Goal: Transaction & Acquisition: Book appointment/travel/reservation

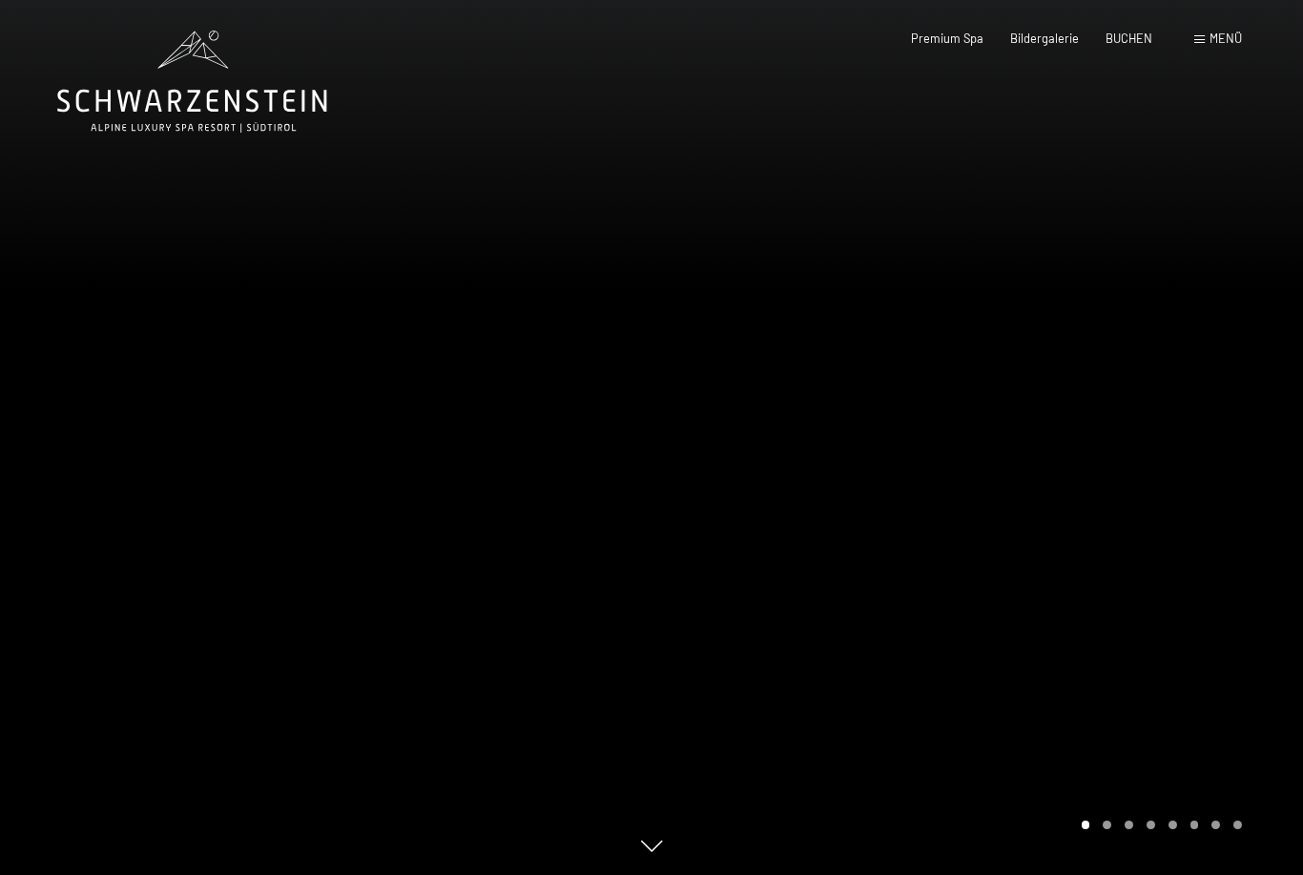
click at [1201, 45] on div "Menü" at bounding box center [1218, 39] width 48 height 17
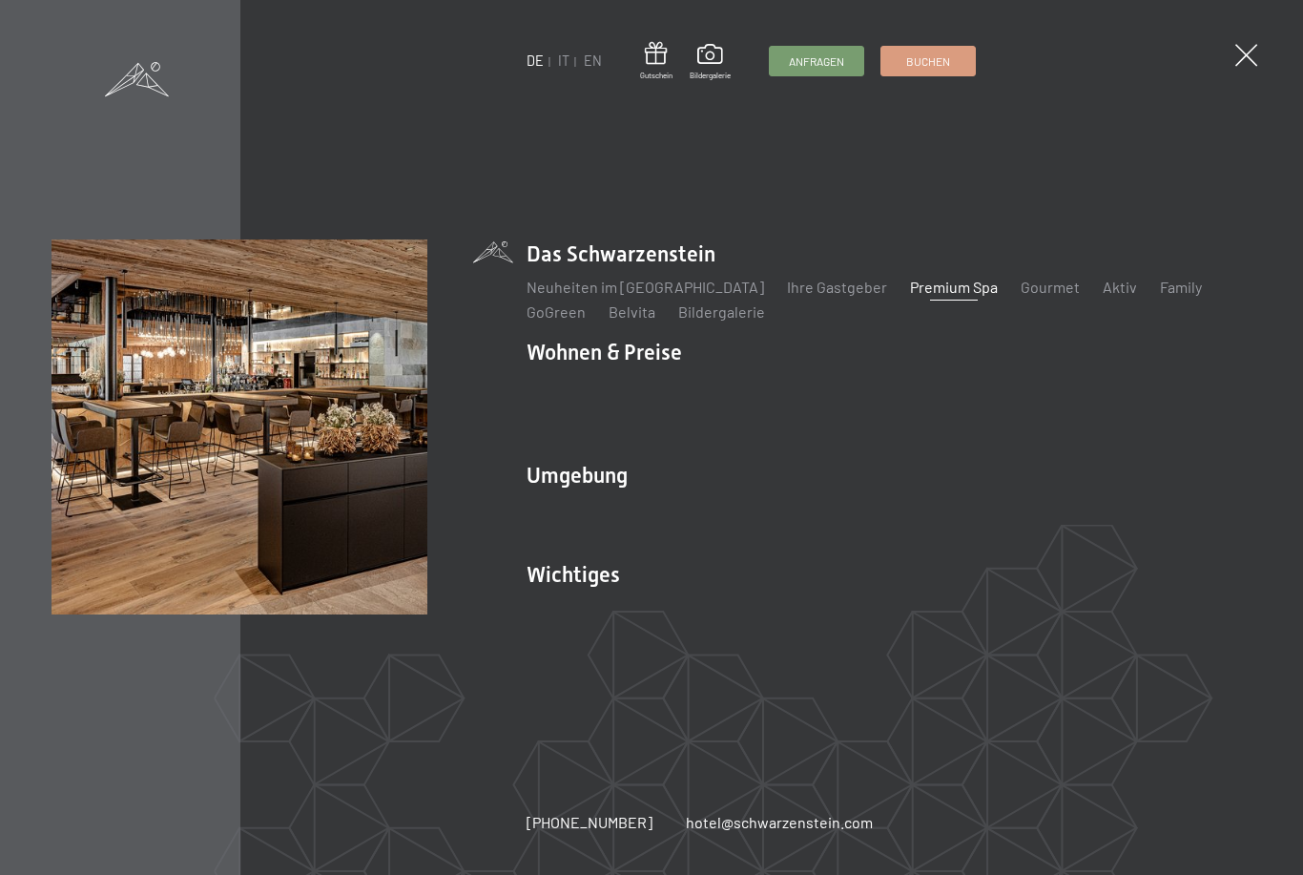
click at [926, 294] on link "Premium Spa" at bounding box center [954, 287] width 88 height 18
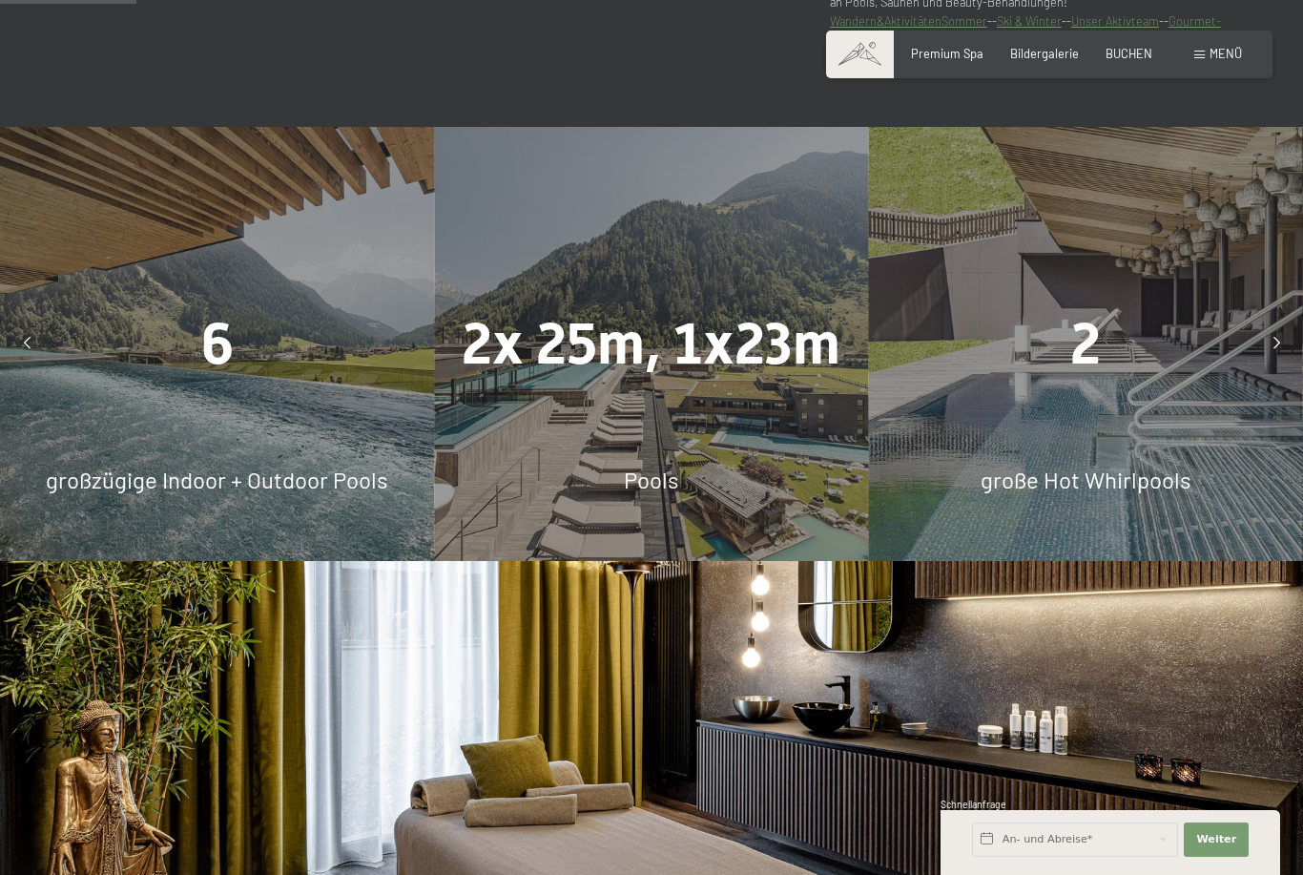
scroll to position [1195, 0]
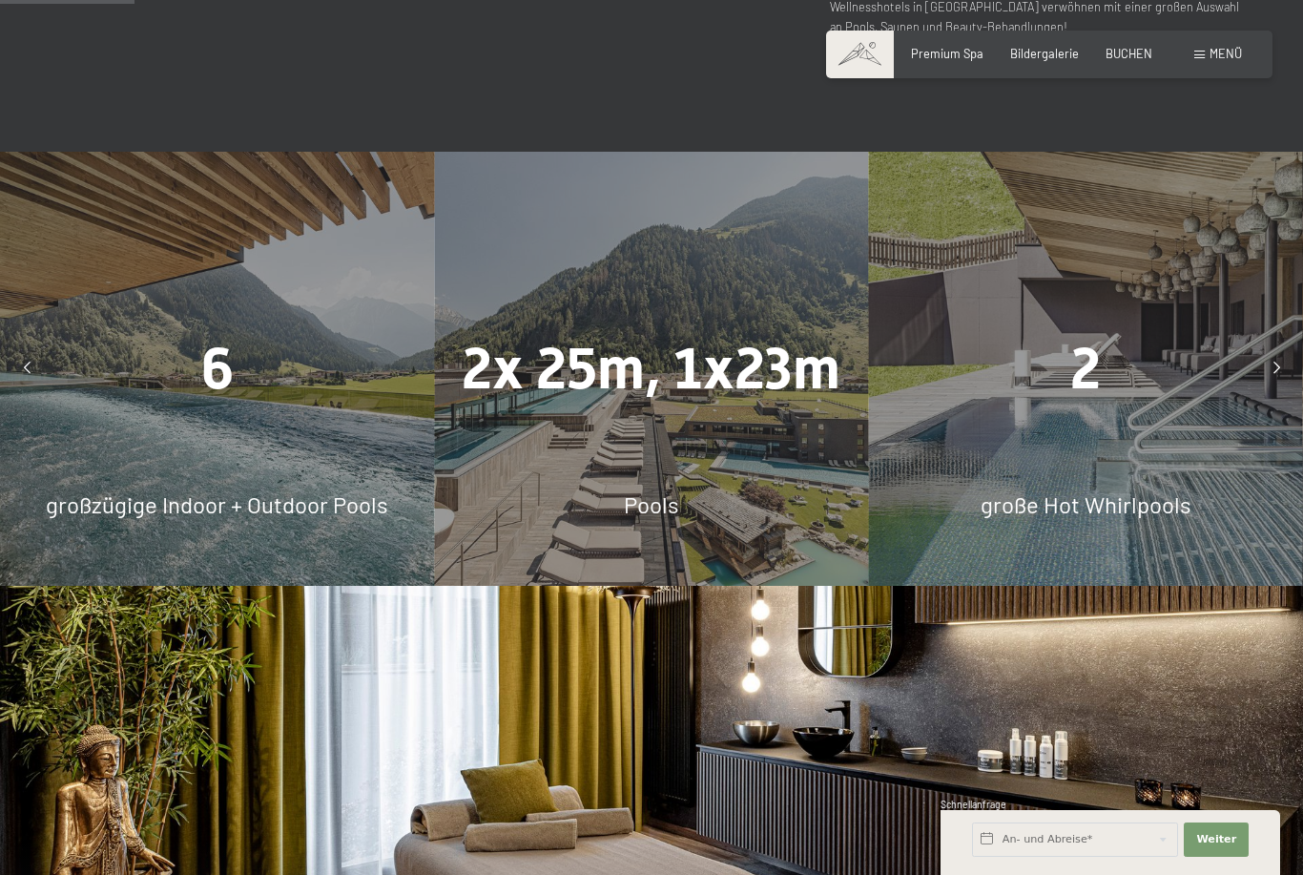
click at [333, 586] on div "6 großzügige Indoor + Outdoor Pools" at bounding box center [217, 369] width 434 height 434
click at [373, 536] on div "6 großzügige Indoor + Outdoor Pools" at bounding box center [217, 369] width 434 height 434
click at [609, 536] on div "2x 25m, 1x23m Pools" at bounding box center [651, 369] width 434 height 434
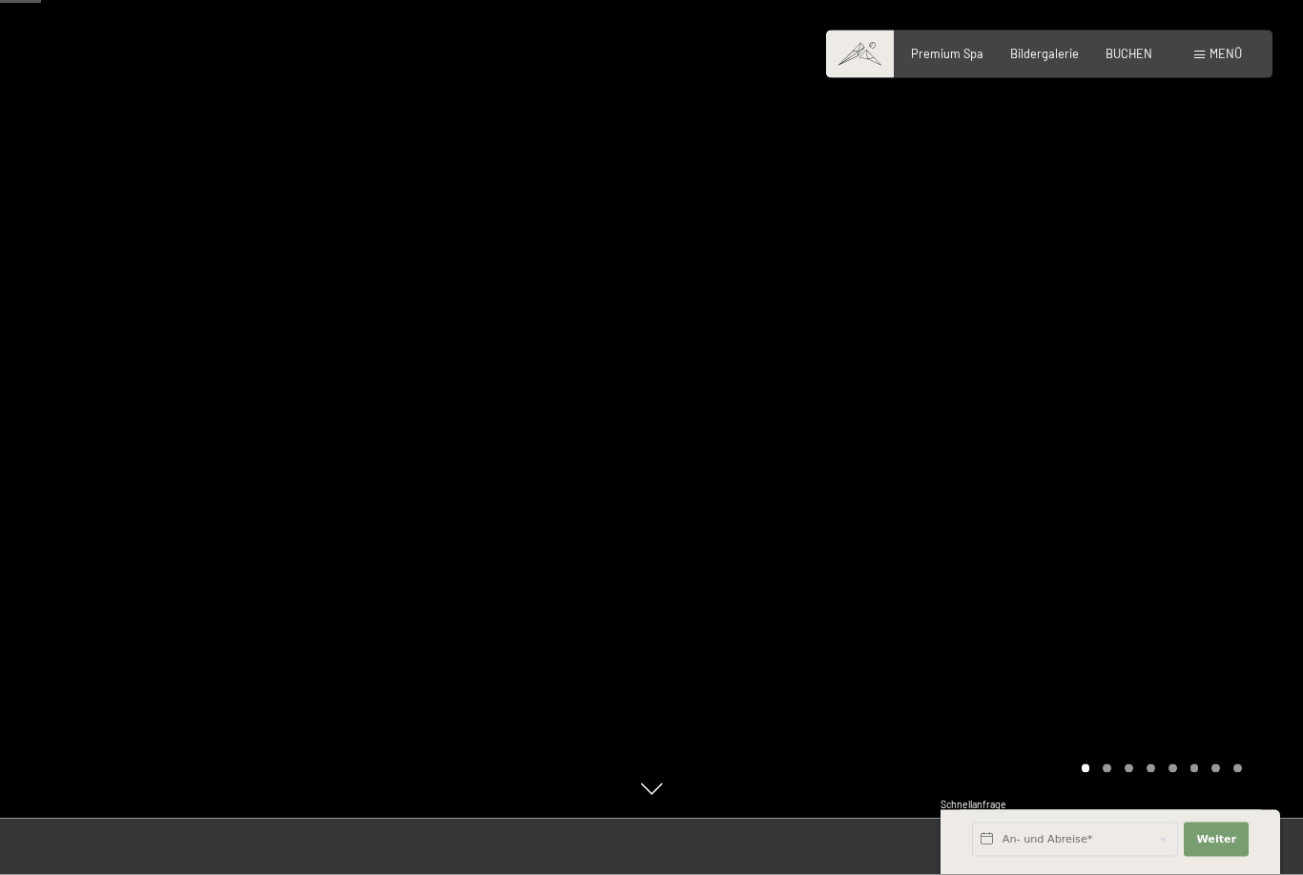
scroll to position [0, 0]
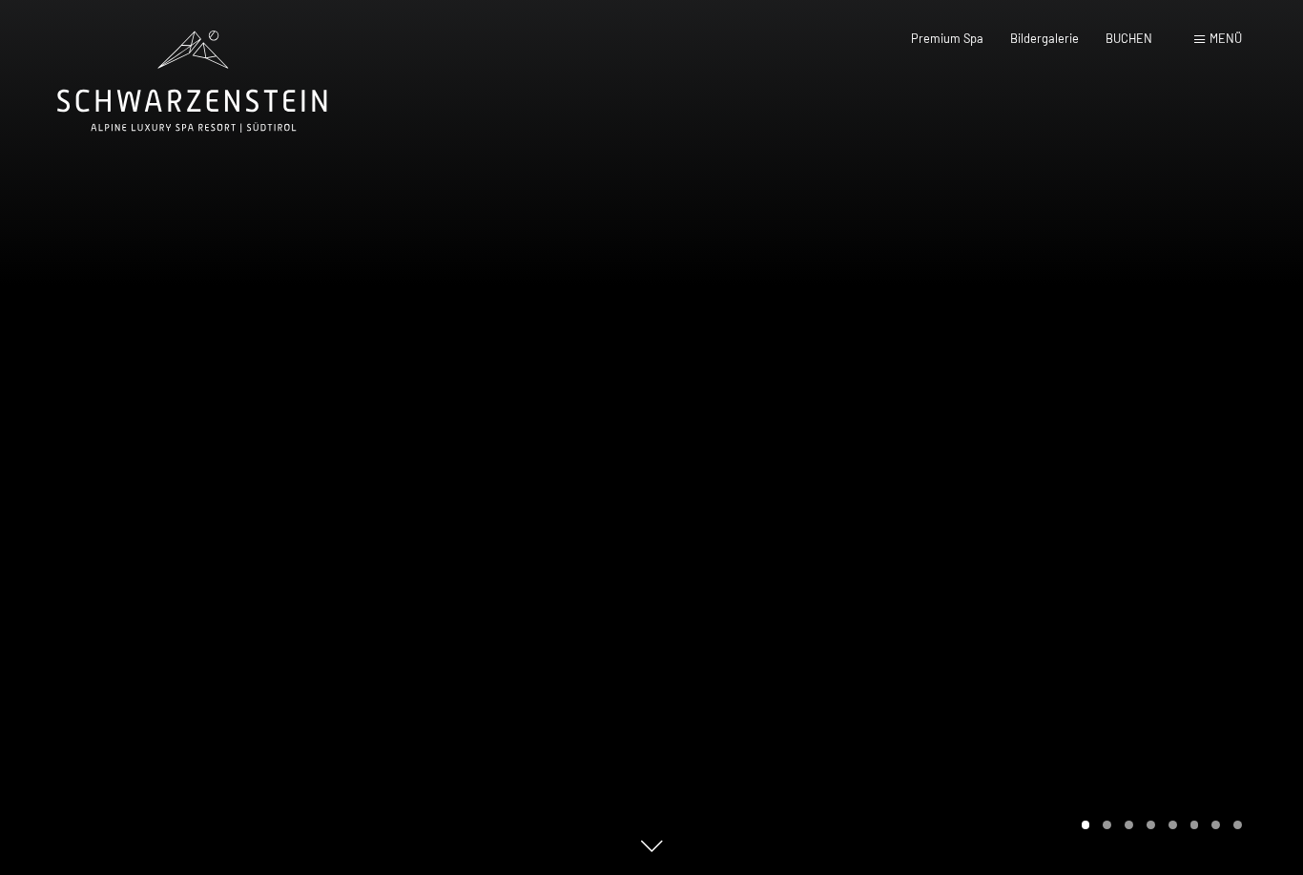
click at [1038, 37] on span "Bildergalerie" at bounding box center [1044, 38] width 69 height 15
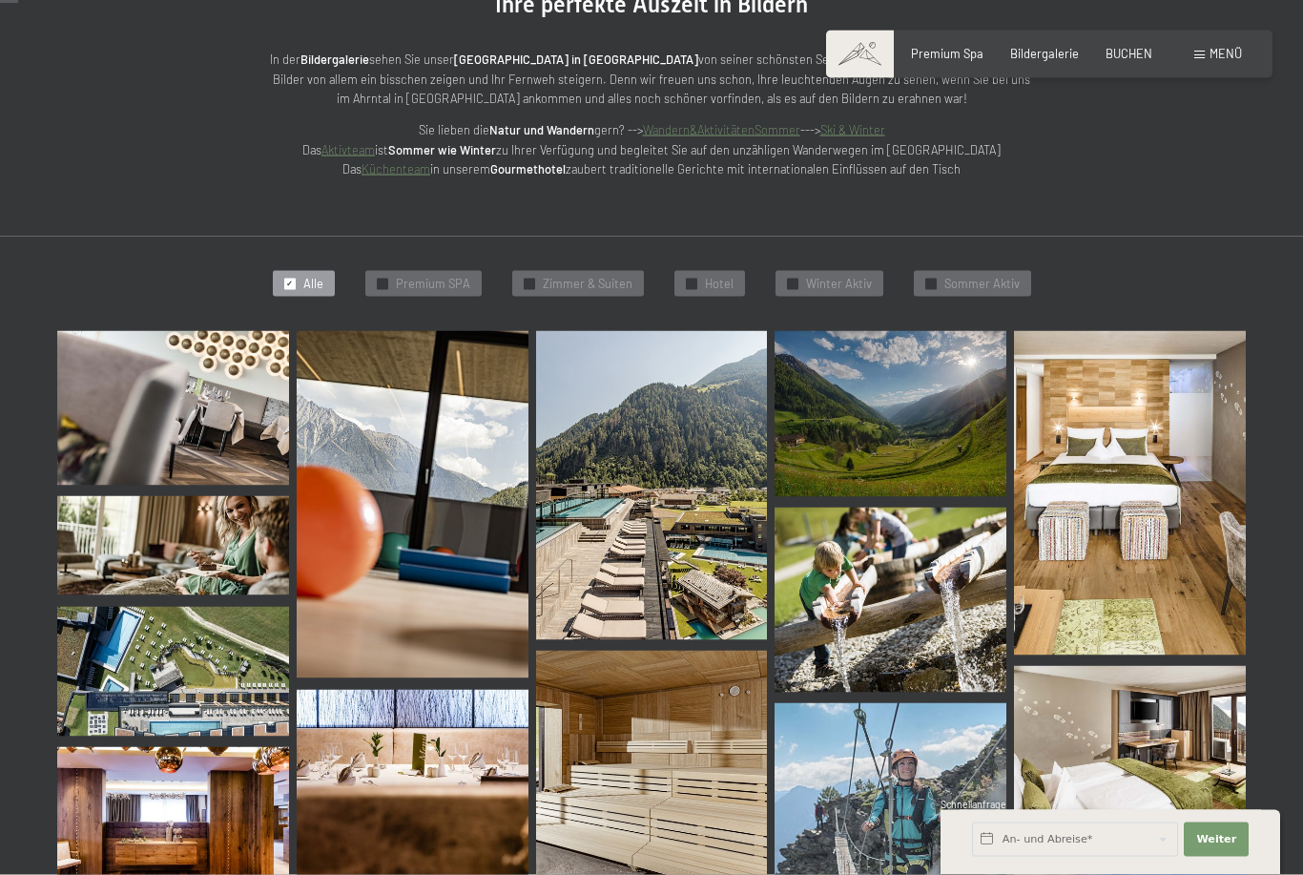
click at [427, 276] on span "Premium SPA" at bounding box center [433, 284] width 74 height 17
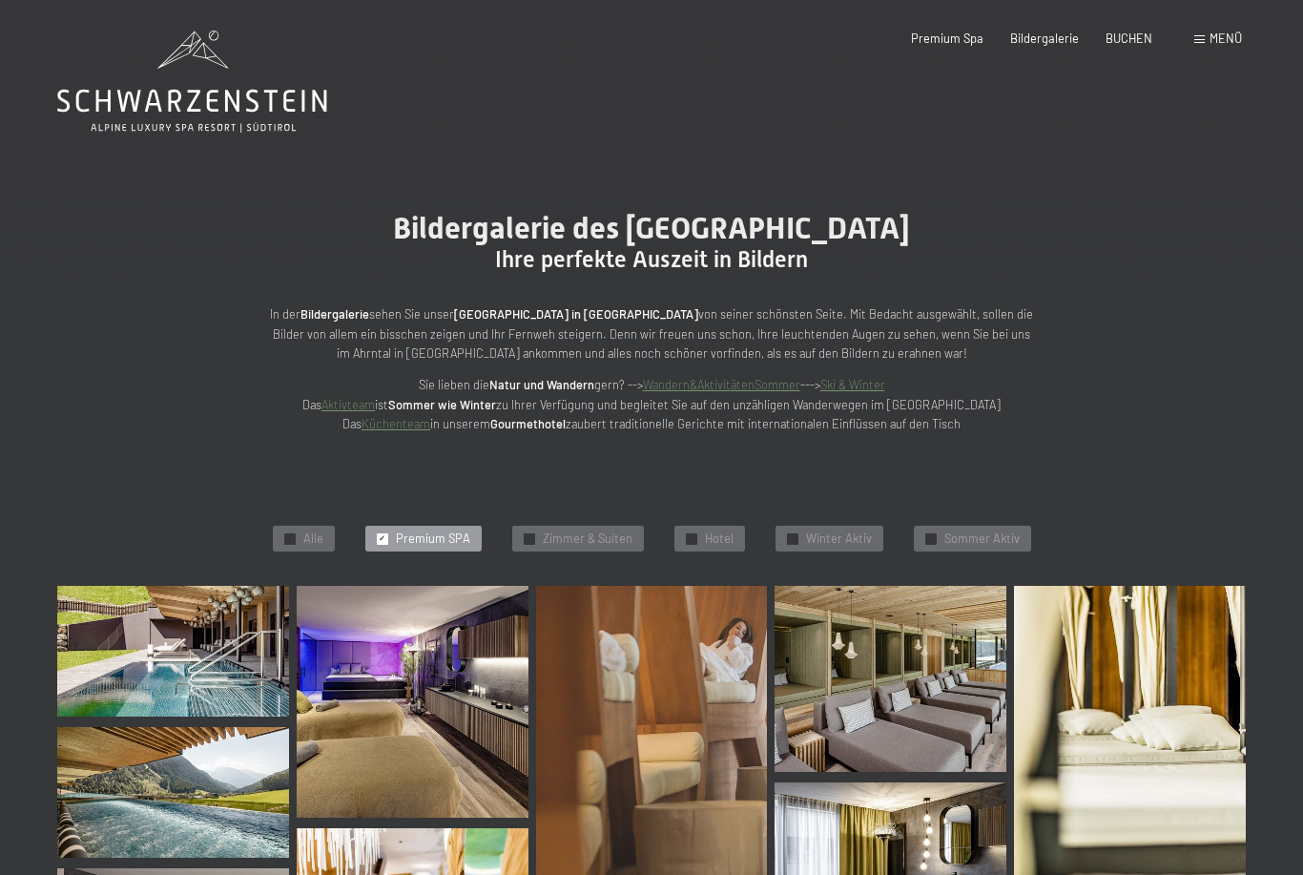
click at [1122, 44] on div "BUCHEN" at bounding box center [1128, 39] width 47 height 17
click at [1113, 40] on span "BUCHEN" at bounding box center [1128, 38] width 47 height 15
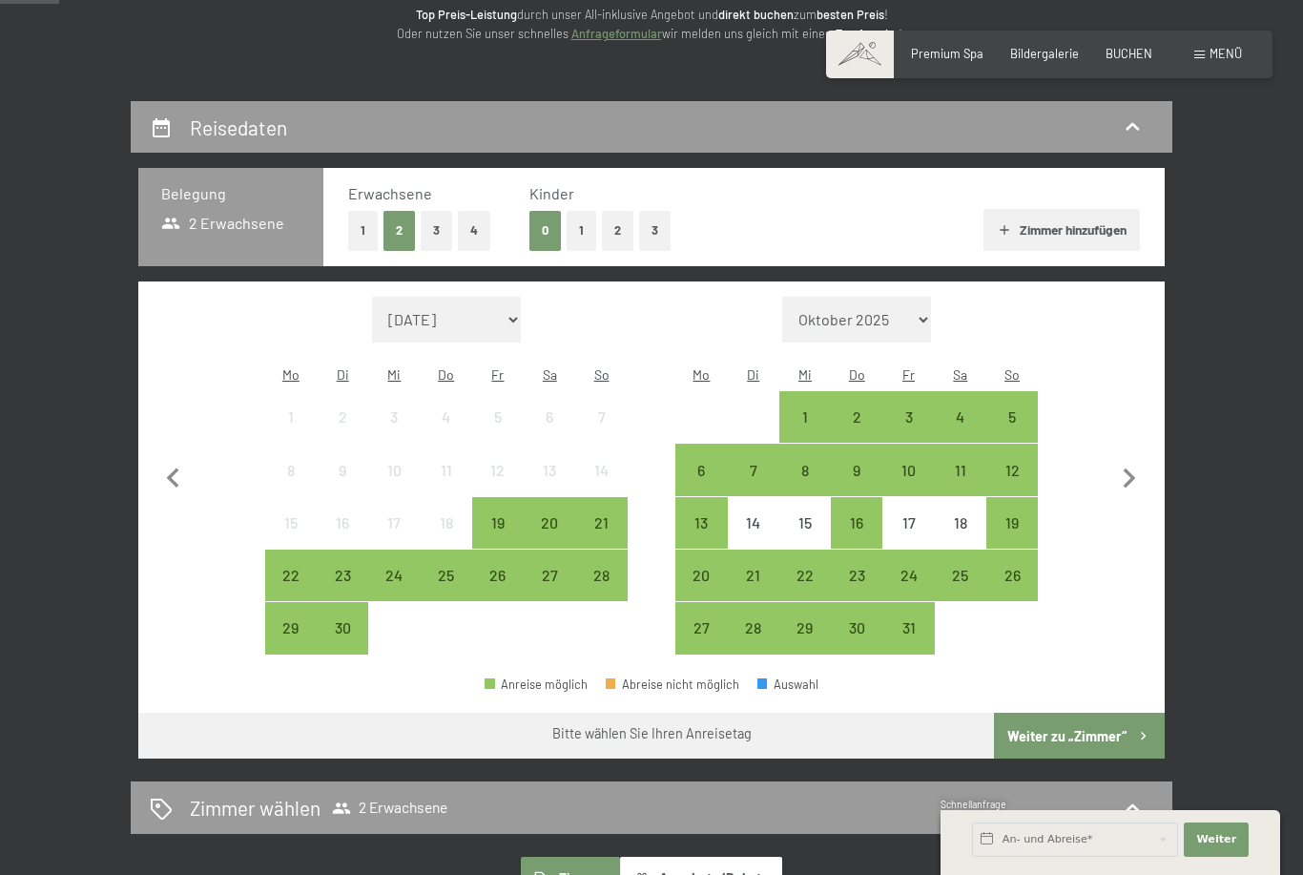
scroll to position [307, 0]
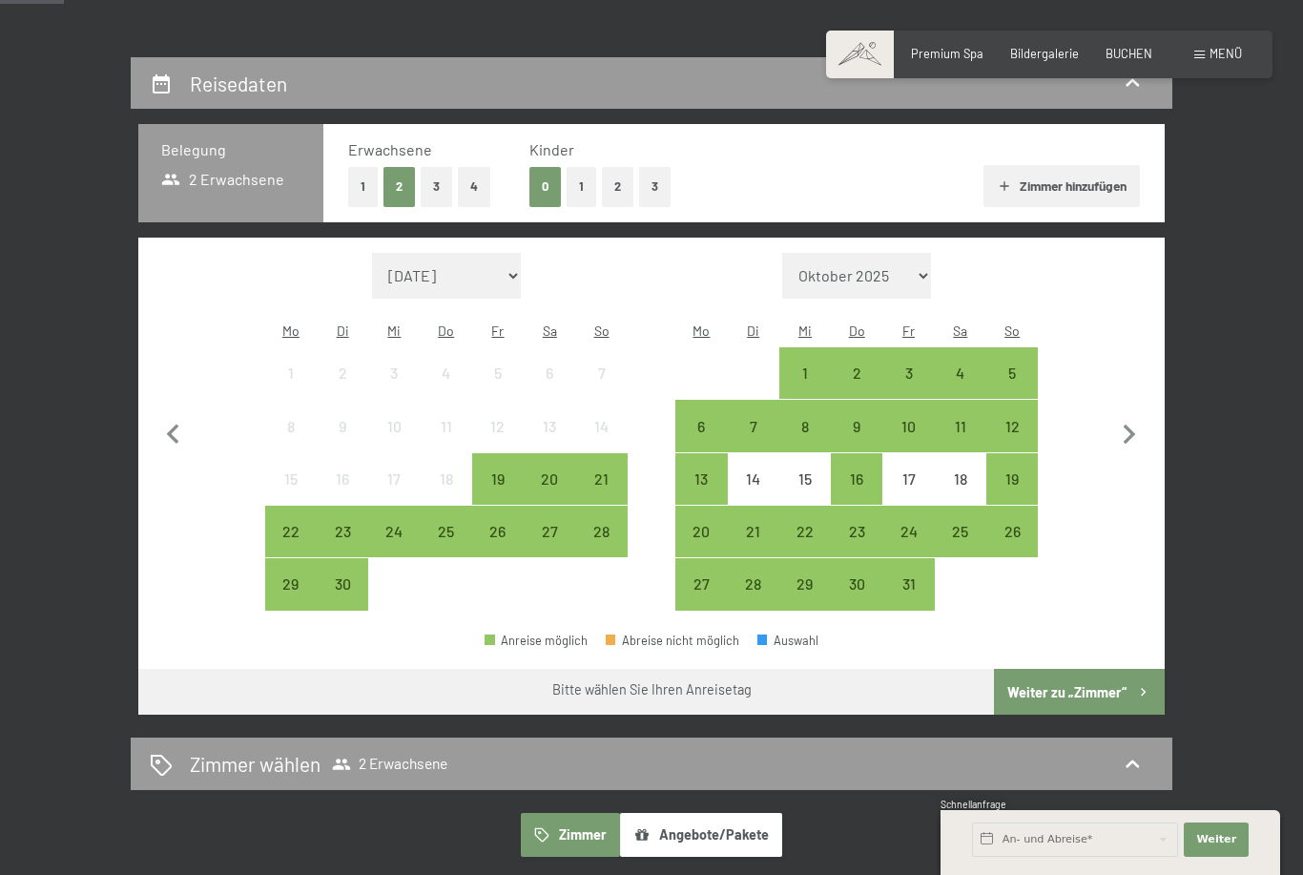
click at [901, 471] on div "17" at bounding box center [908, 495] width 48 height 48
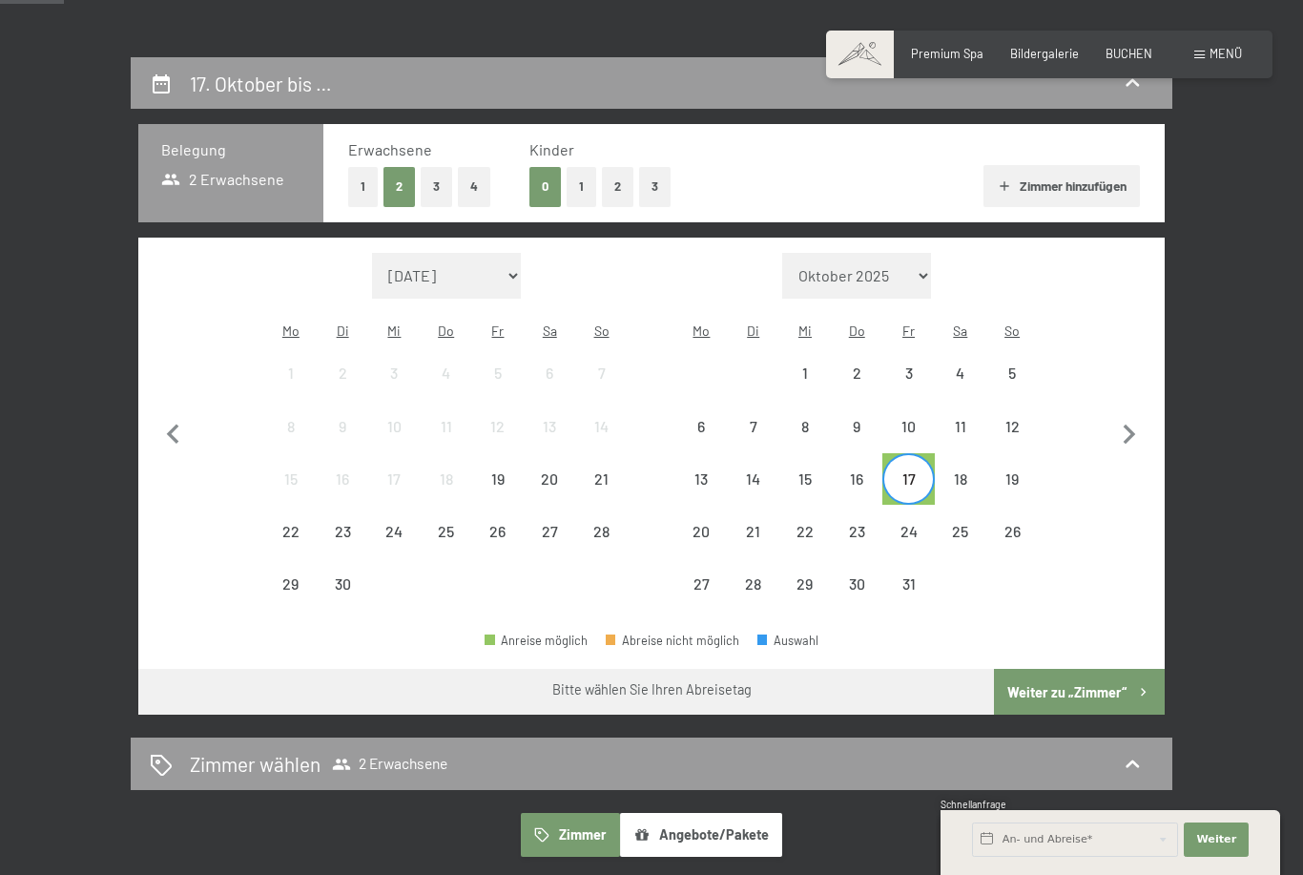
click at [1008, 471] on div "19" at bounding box center [1012, 495] width 48 height 48
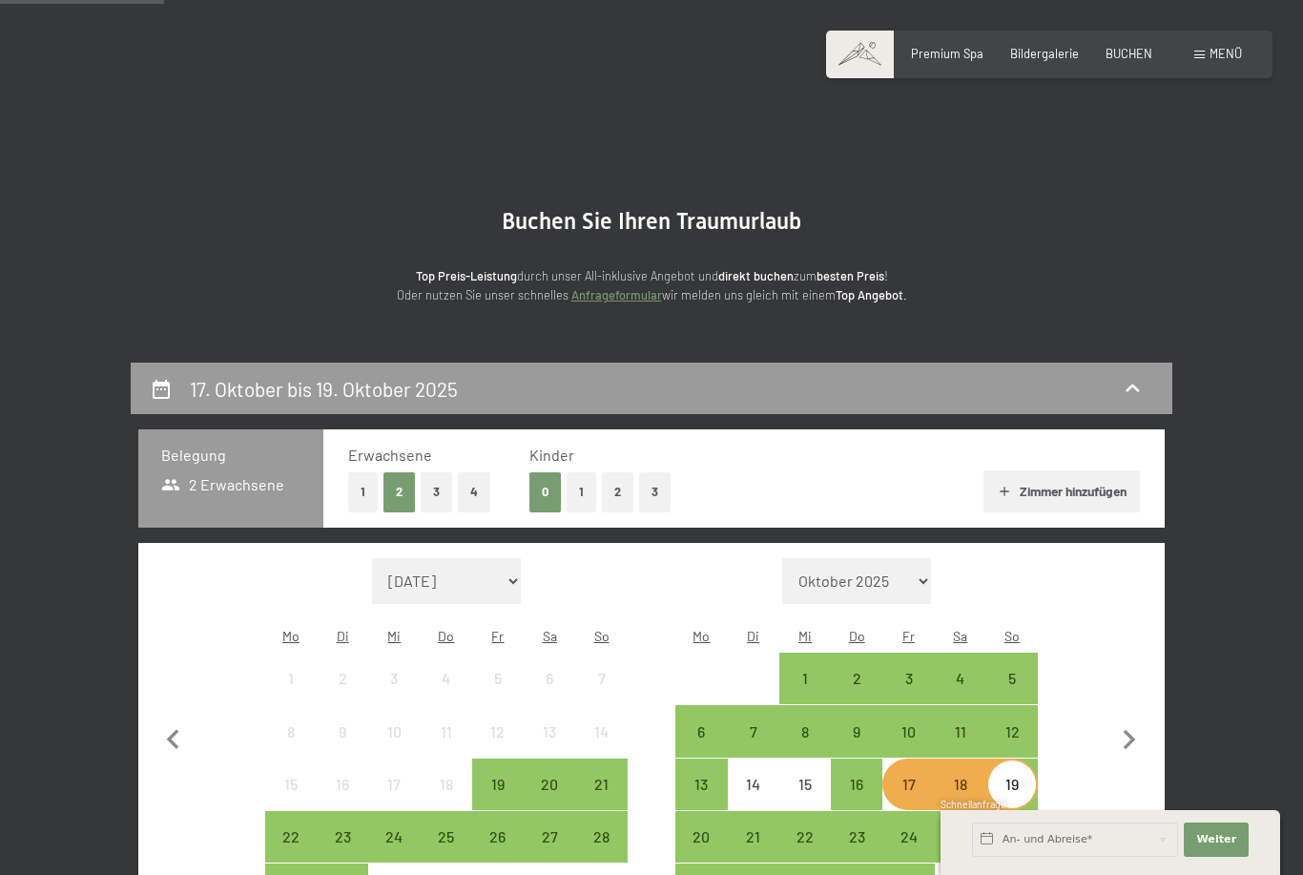
scroll to position [0, 0]
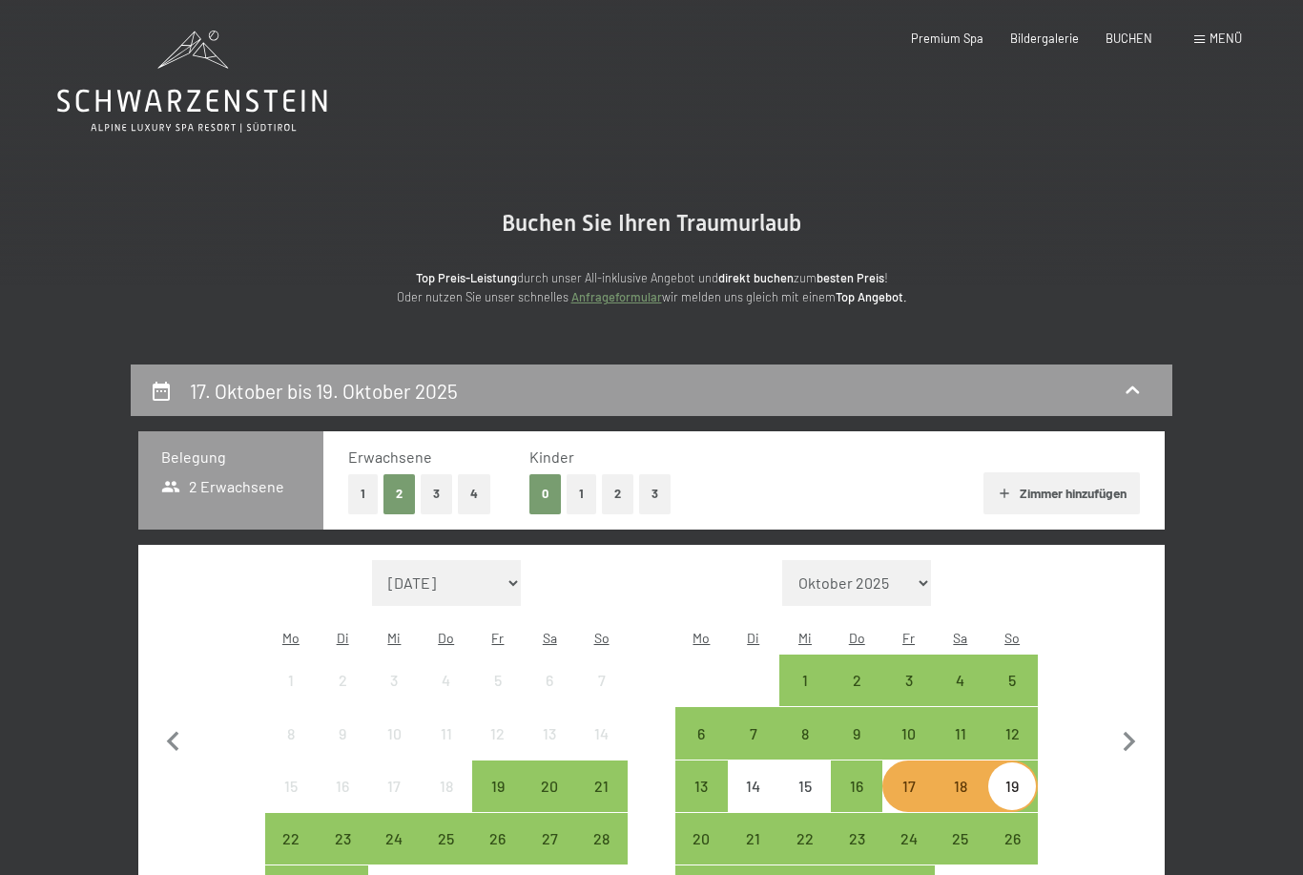
click at [1093, 153] on section "Buchen Sie Ihren Traumurlaub Top Preis-Leistung durch unser All-inklusive Angeb…" at bounding box center [651, 259] width 1303 height 212
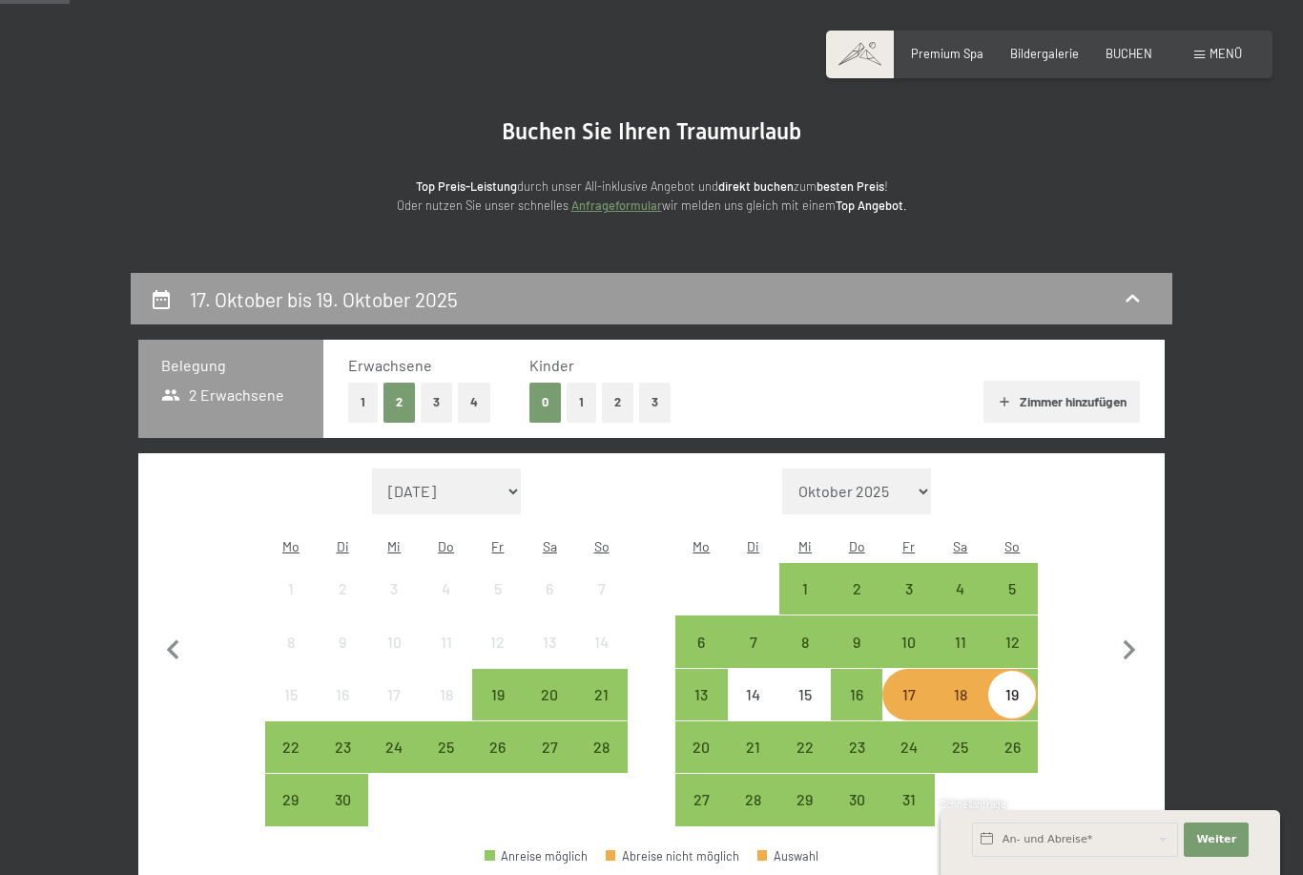
scroll to position [91, 0]
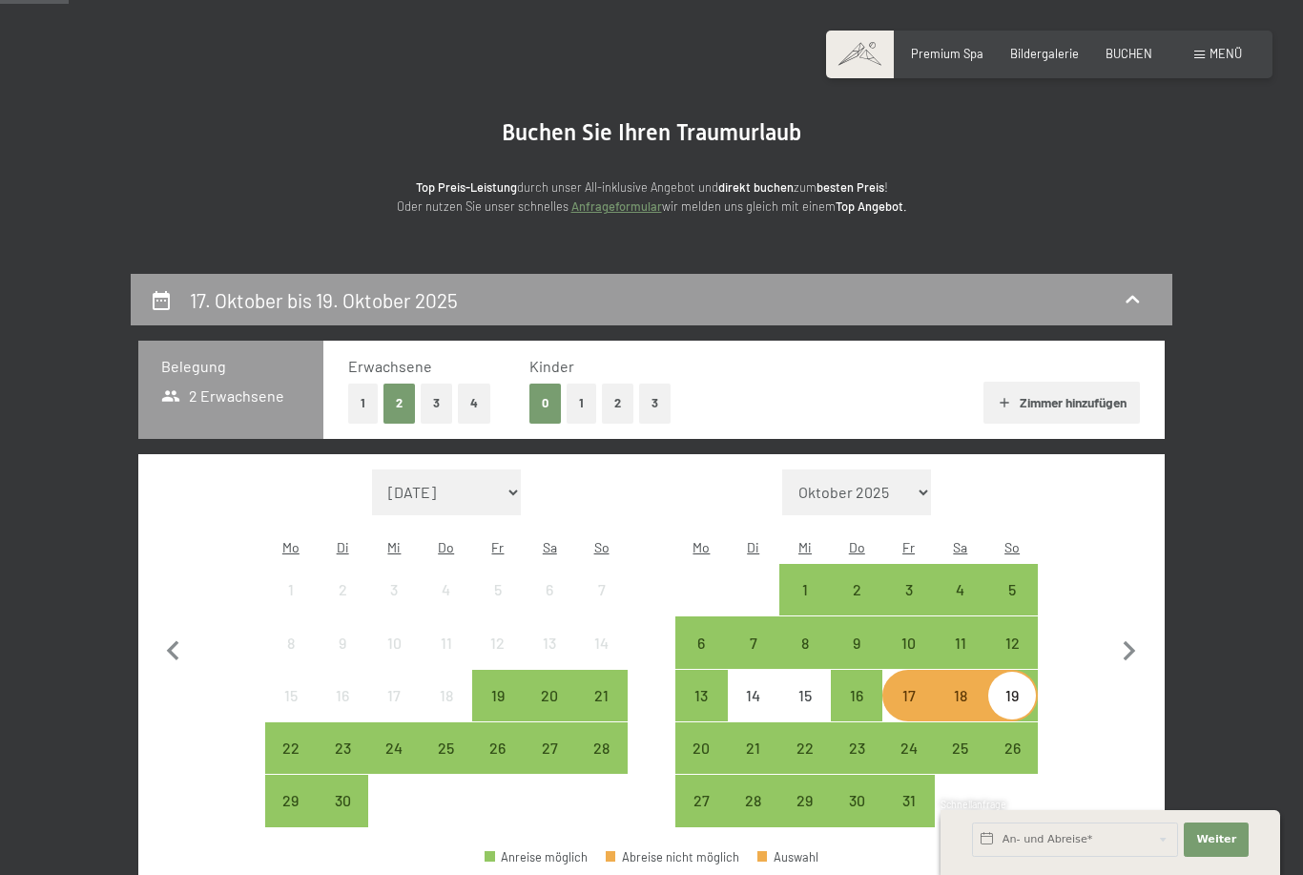
click at [914, 724] on div "24" at bounding box center [908, 748] width 48 height 48
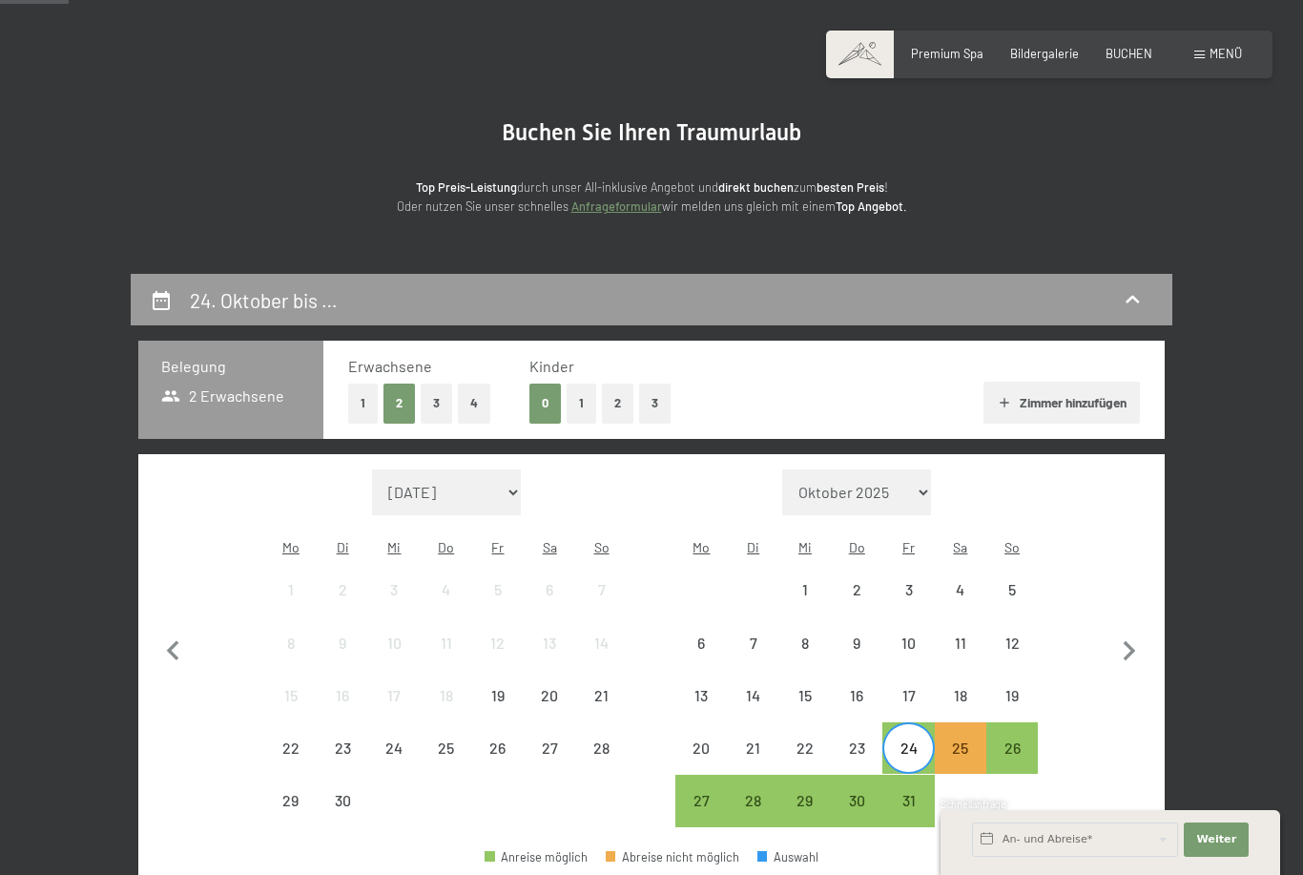
click at [1025, 740] on div "26" at bounding box center [1012, 764] width 48 height 48
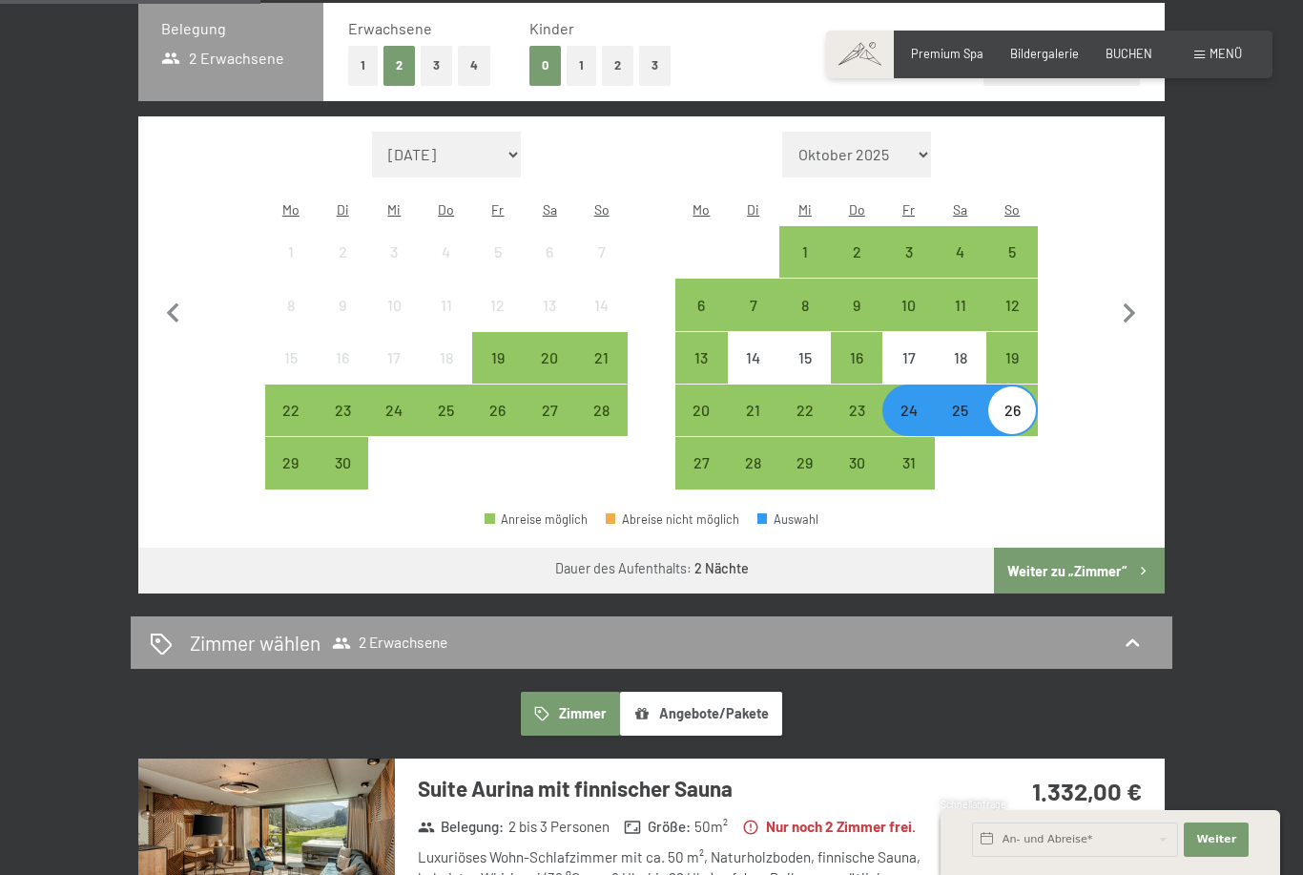
click at [1110, 551] on button "Weiter zu „Zimmer“" at bounding box center [1079, 570] width 171 height 46
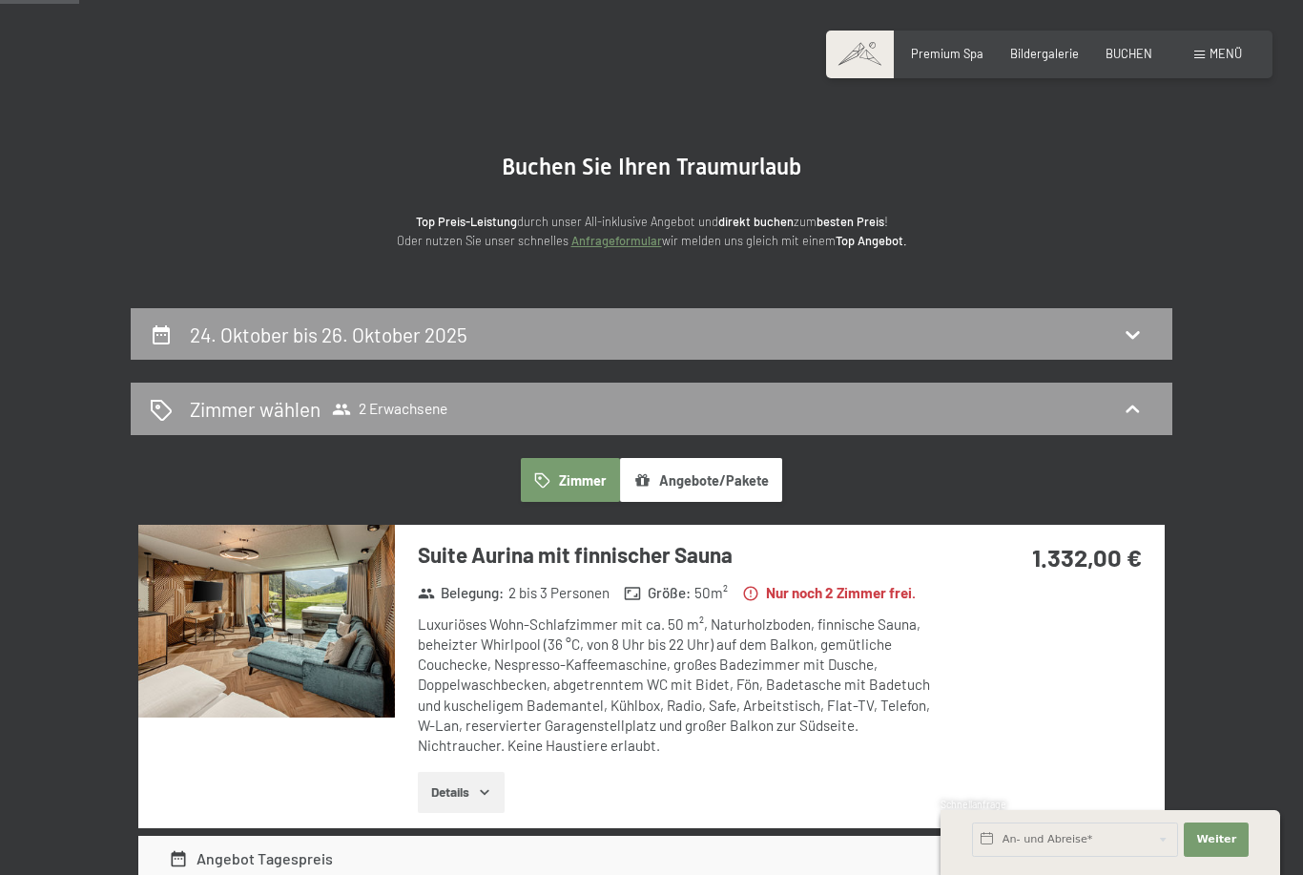
scroll to position [0, 0]
